Goal: Task Accomplishment & Management: Use online tool/utility

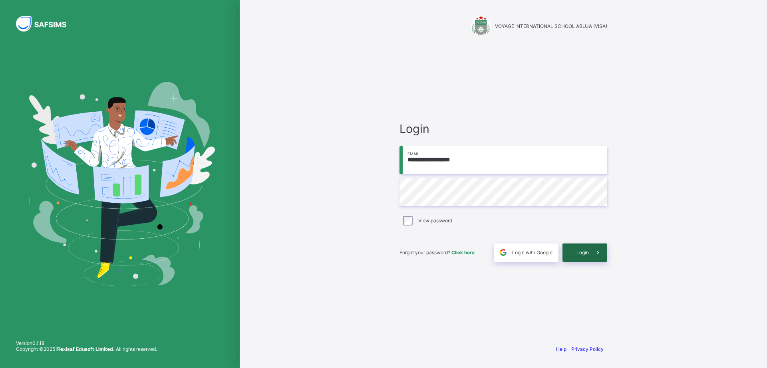
click at [586, 253] on span "Login" at bounding box center [583, 253] width 12 height 6
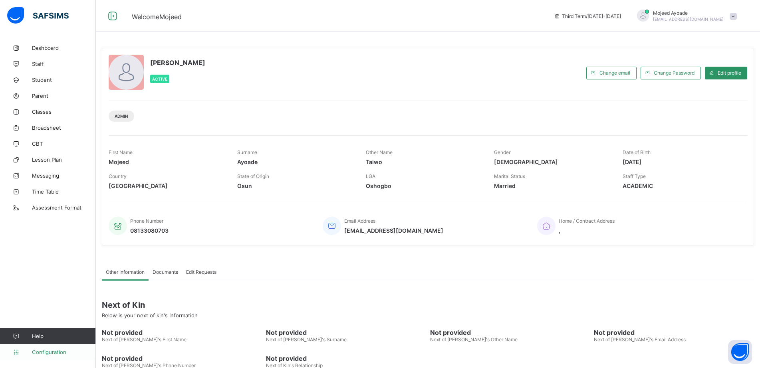
click at [47, 352] on span "Configuration" at bounding box center [64, 352] width 64 height 6
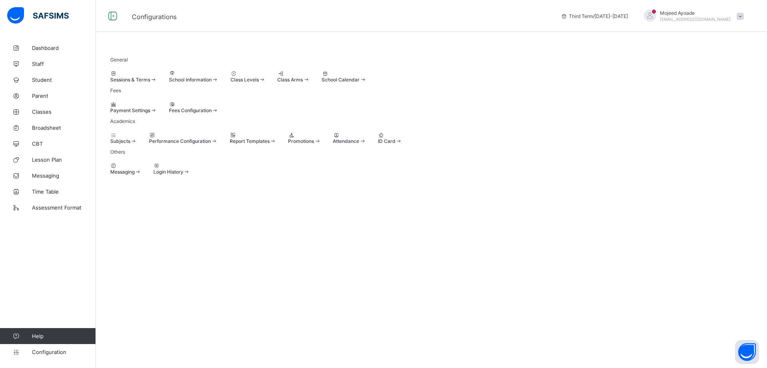
click at [321, 144] on div "Promotions" at bounding box center [304, 138] width 33 height 12
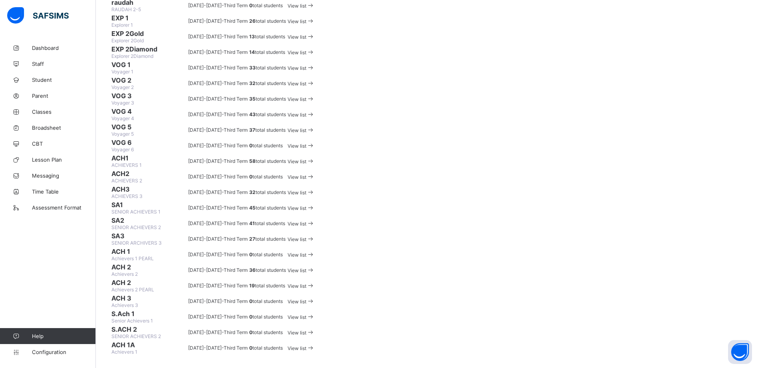
scroll to position [663, 0]
click at [307, 221] on span "View list" at bounding box center [297, 224] width 19 height 6
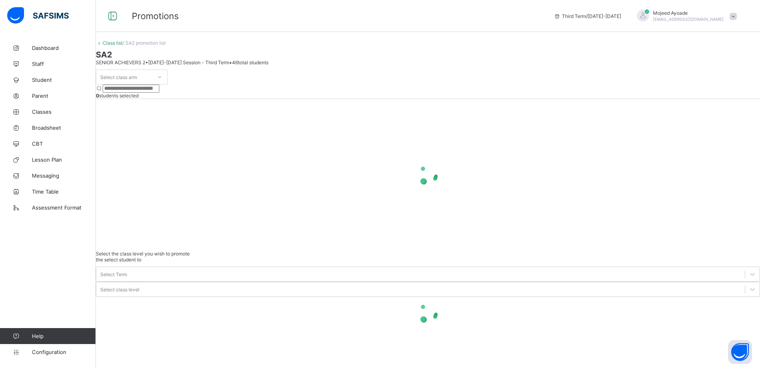
scroll to position [16, 0]
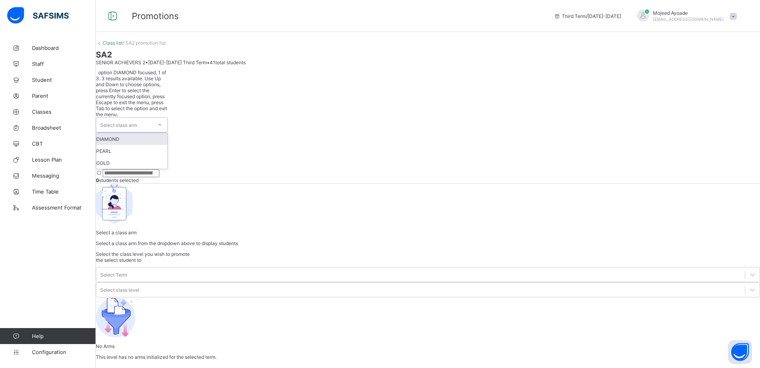
click at [162, 121] on icon at bounding box center [159, 125] width 5 height 8
click at [149, 145] on div "DIAMOND" at bounding box center [131, 151] width 71 height 12
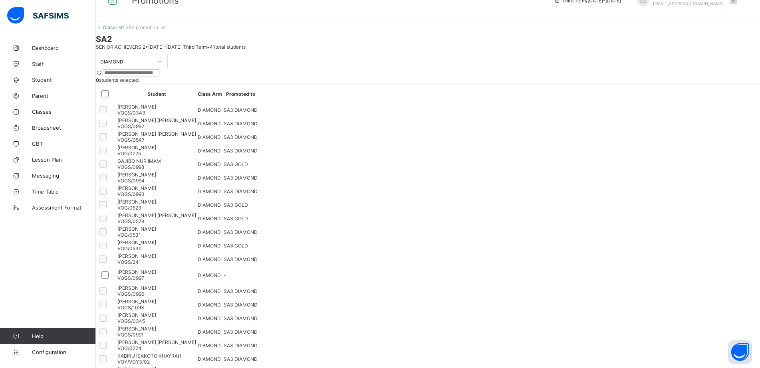
click at [393, 34] on span at bounding box center [428, 32] width 665 height 4
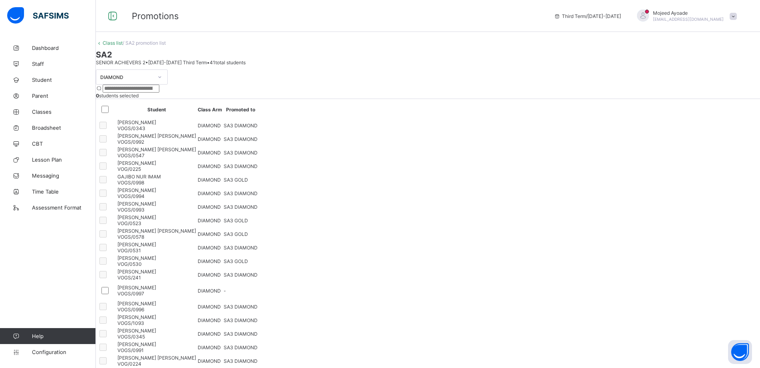
click at [123, 46] on link "Class list" at bounding box center [113, 43] width 20 height 6
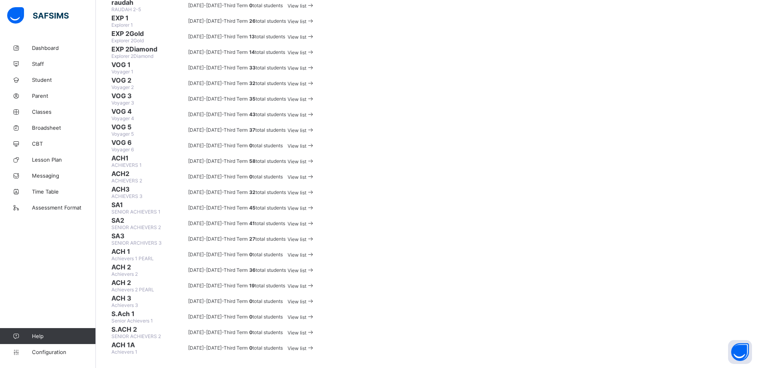
scroll to position [679, 0]
click at [135, 240] on span "SENIOR ARCHIVERS 3" at bounding box center [136, 243] width 50 height 6
click at [132, 232] on span "SA3" at bounding box center [148, 236] width 75 height 8
click at [141, 232] on span "SA3" at bounding box center [148, 236] width 75 height 8
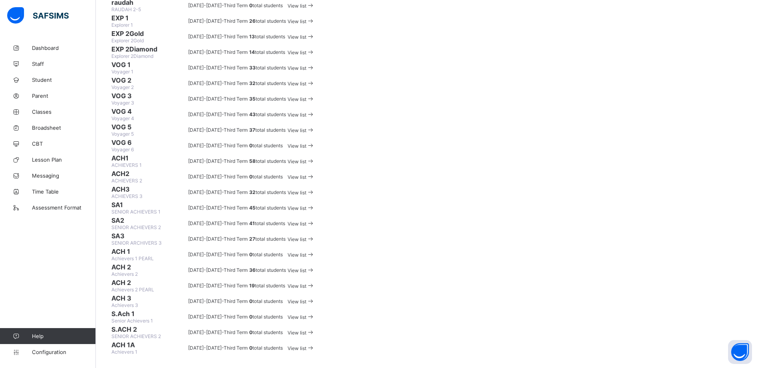
click at [147, 232] on span "SA3" at bounding box center [148, 236] width 75 height 8
click at [307, 237] on span "View list" at bounding box center [297, 240] width 19 height 6
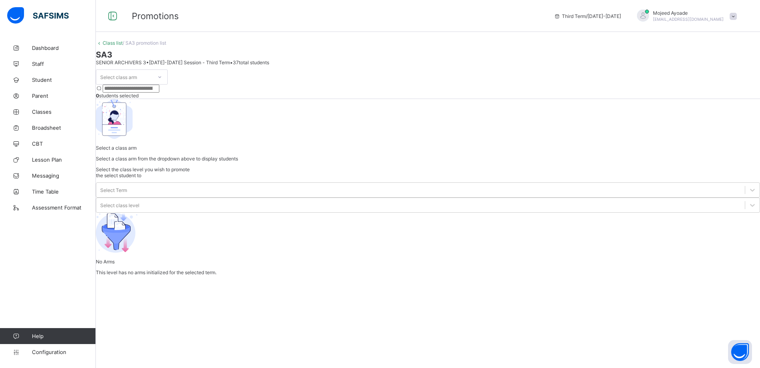
scroll to position [16, 0]
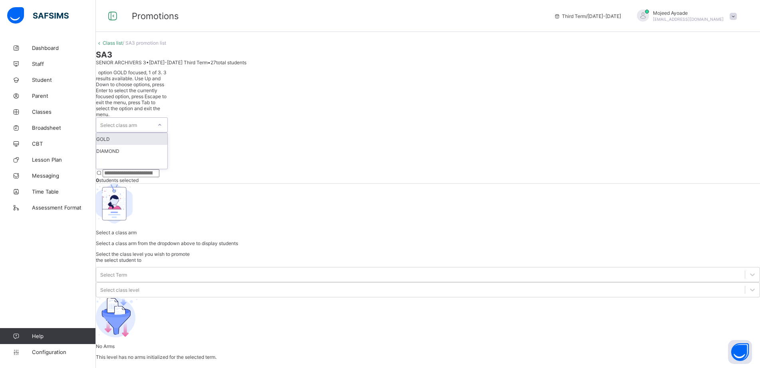
click at [162, 121] on icon at bounding box center [159, 125] width 5 height 8
click at [291, 50] on span at bounding box center [428, 48] width 665 height 4
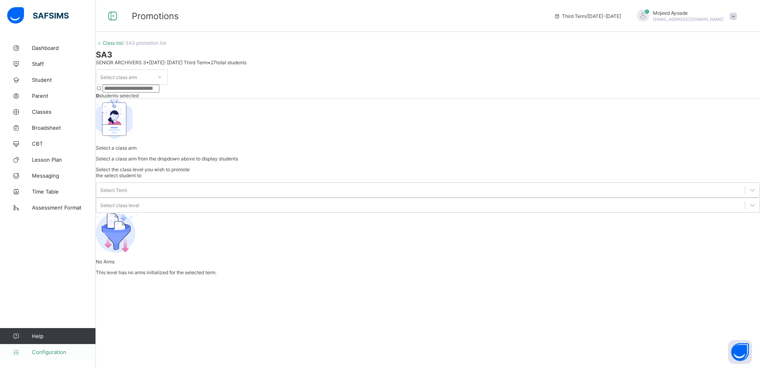
click at [43, 350] on span "Configuration" at bounding box center [64, 352] width 64 height 6
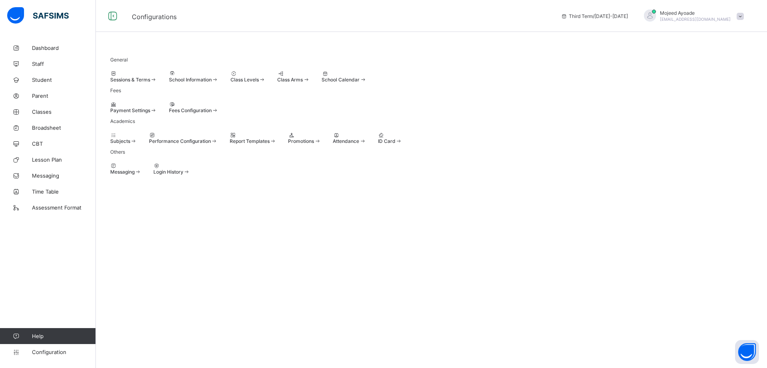
click at [288, 138] on span at bounding box center [288, 138] width 0 height 0
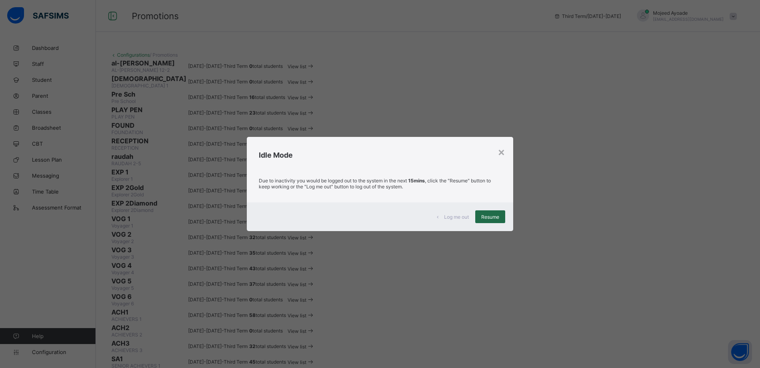
click at [488, 213] on div "Resume" at bounding box center [491, 217] width 30 height 13
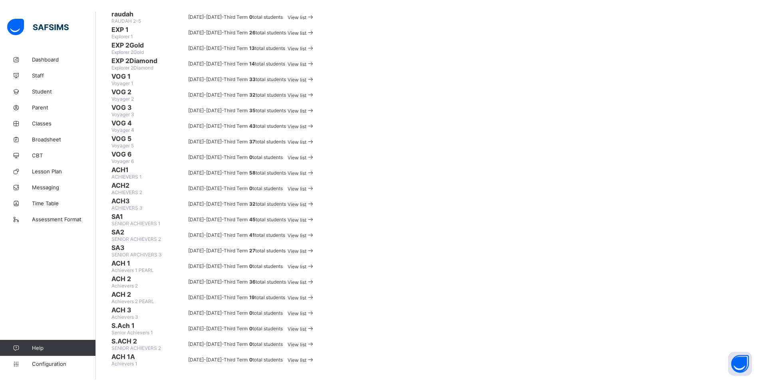
scroll to position [120, 0]
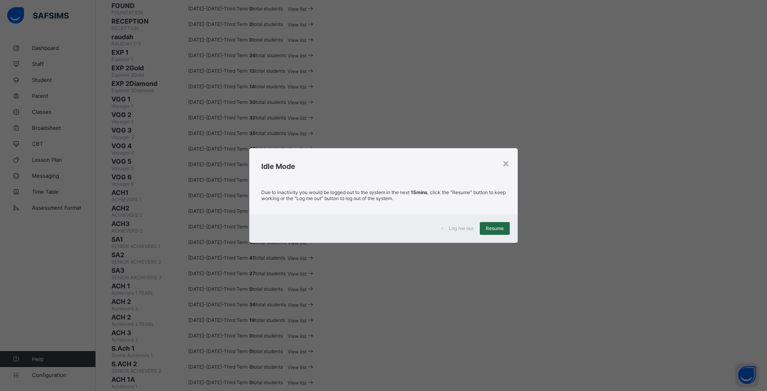
click at [490, 231] on span "Resume" at bounding box center [495, 228] width 18 height 6
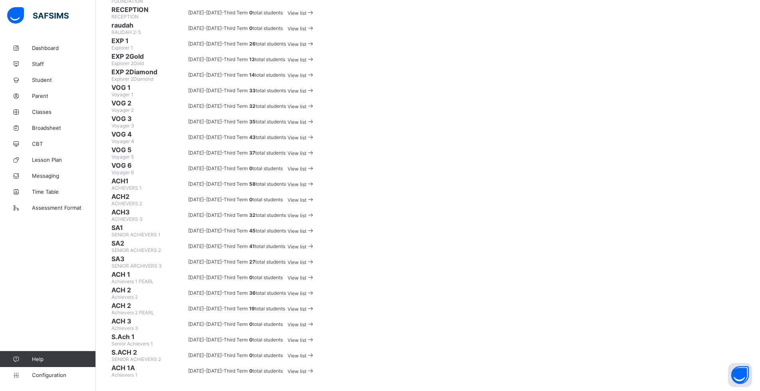
scroll to position [720, 0]
click at [315, 305] on div "View list" at bounding box center [301, 309] width 27 height 8
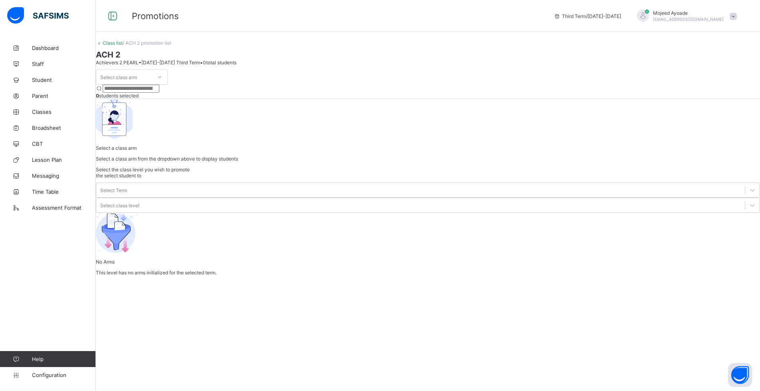
scroll to position [12, 0]
click at [749, 186] on icon at bounding box center [753, 190] width 8 height 8
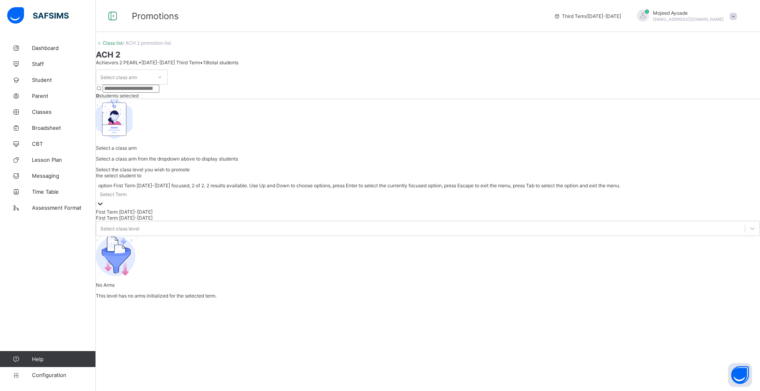
click at [601, 215] on div "First Term [DATE]-[DATE]" at bounding box center [428, 218] width 665 height 6
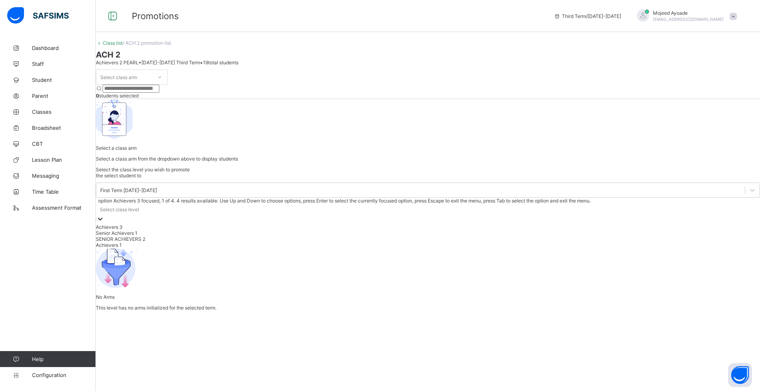
click at [104, 215] on div at bounding box center [100, 219] width 8 height 9
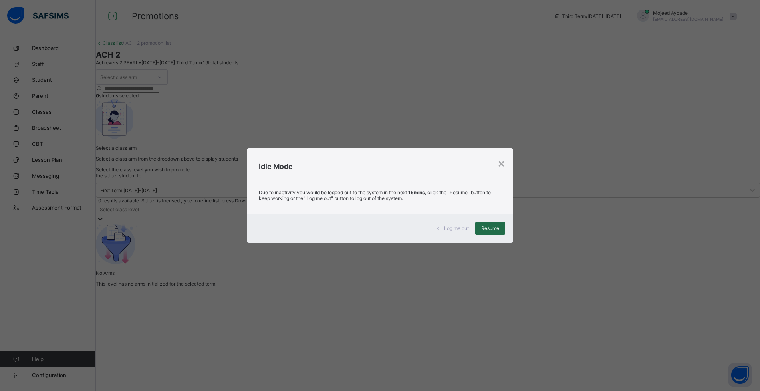
click at [493, 228] on span "Resume" at bounding box center [491, 228] width 18 height 6
